Goal: Navigation & Orientation: Find specific page/section

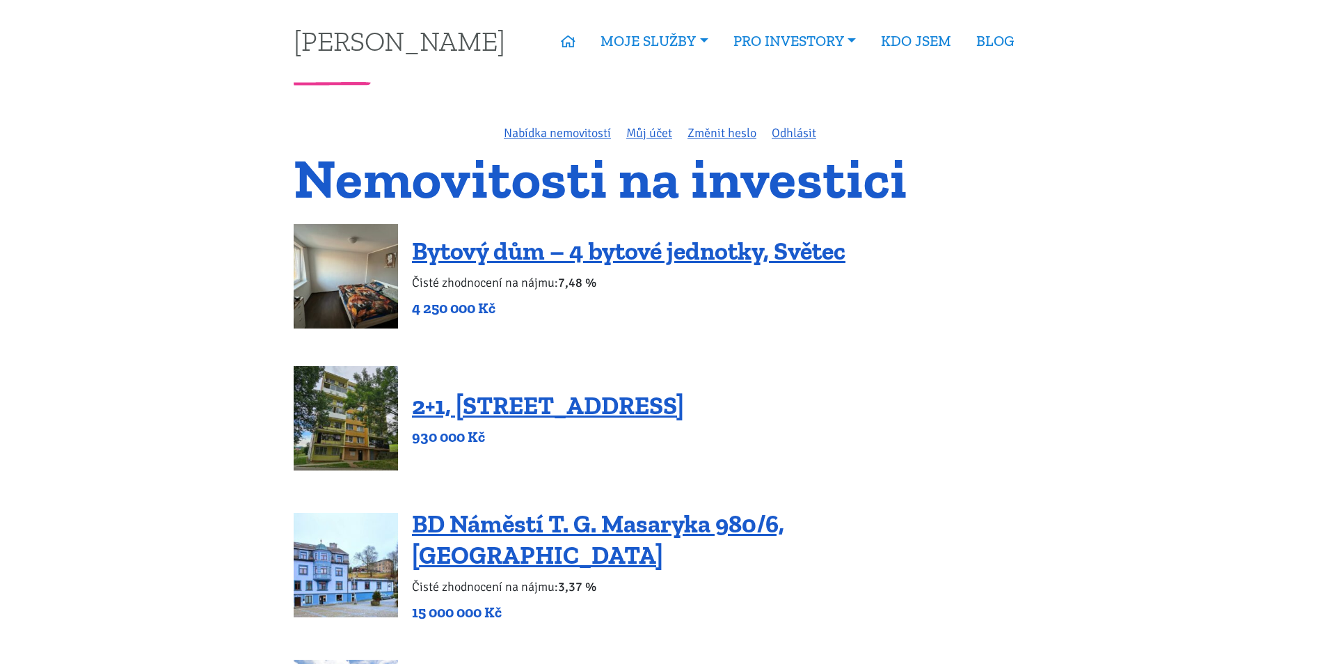
click at [550, 132] on link "Nabídka nemovitostí" at bounding box center [557, 132] width 107 height 15
click at [656, 133] on link "Můj účet" at bounding box center [649, 132] width 46 height 15
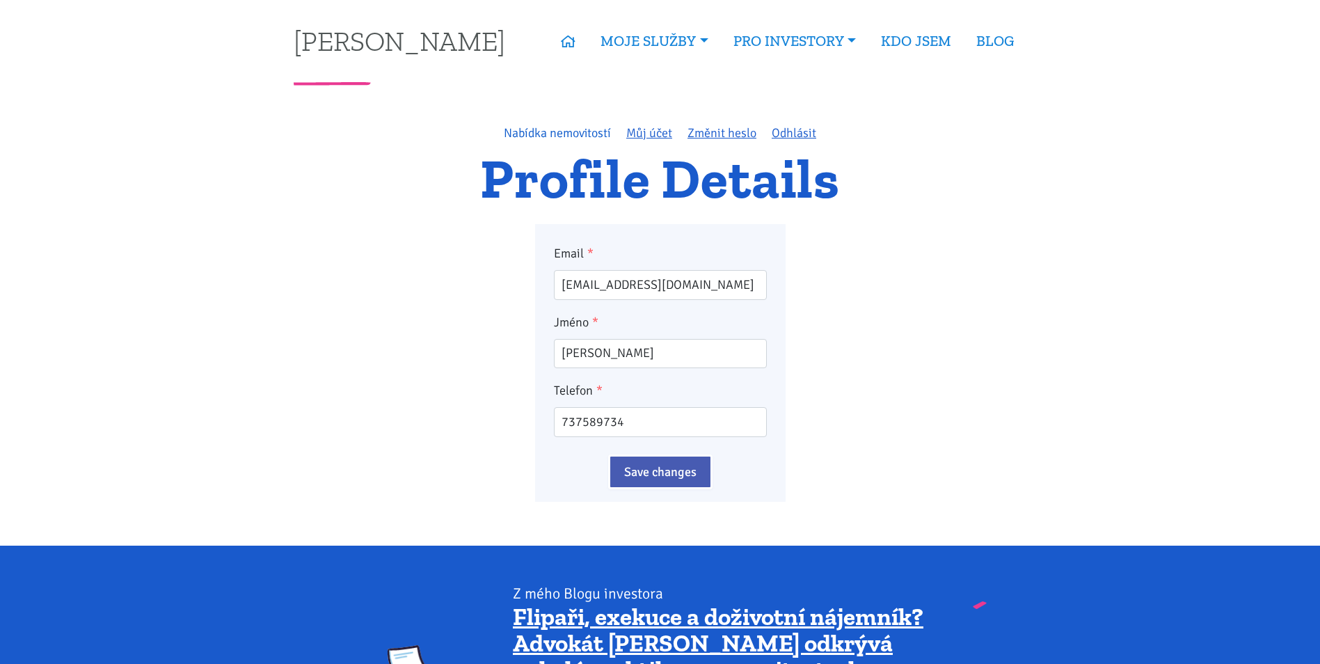
click at [592, 132] on link "Nabídka nemovitostí" at bounding box center [557, 132] width 107 height 15
